Goal: Task Accomplishment & Management: Use online tool/utility

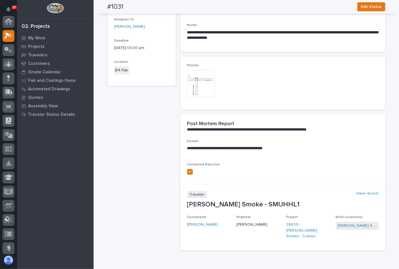
scroll to position [14, 0]
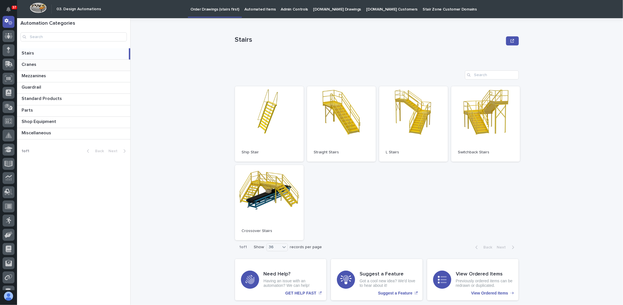
click at [55, 68] on div "Cranes Cranes" at bounding box center [73, 65] width 113 height 11
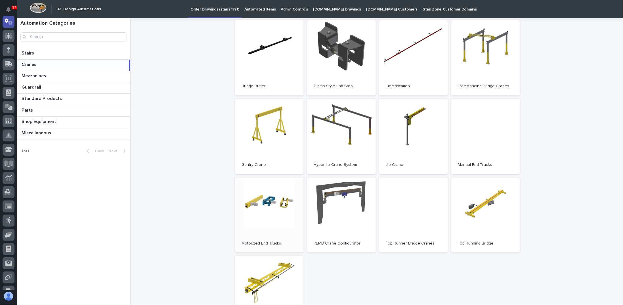
scroll to position [85, 0]
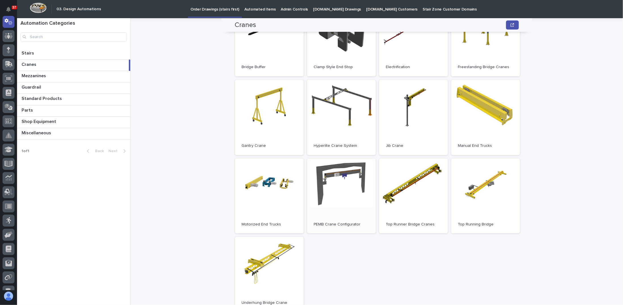
click at [336, 195] on span "Open" at bounding box center [341, 196] width 10 height 4
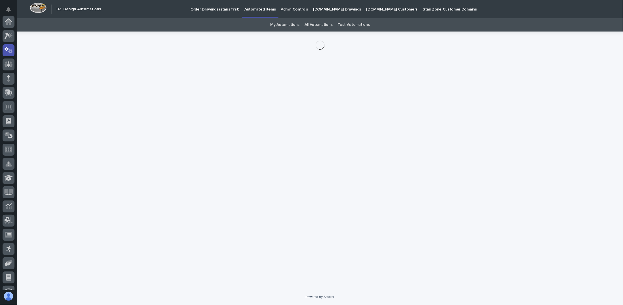
scroll to position [28, 0]
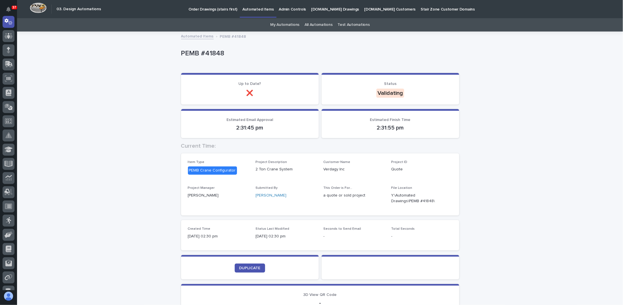
click at [151, 118] on div "Loading... Saving… Loading... Saving… PEMB #41848 PEMB #41848 Sorry, there was …" at bounding box center [320, 189] width 606 height 314
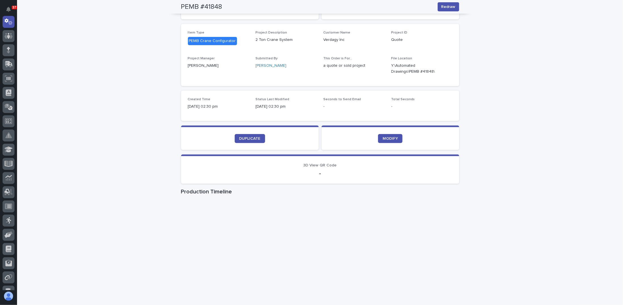
scroll to position [0, 0]
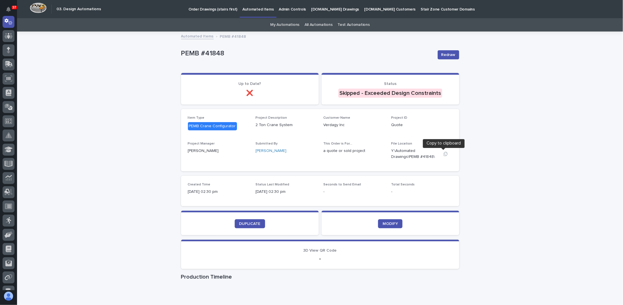
click at [443, 154] on icon "button" at bounding box center [445, 153] width 5 height 5
click at [247, 221] on link "DUPLICATE" at bounding box center [250, 223] width 30 height 9
